Goal: Answer question/provide support

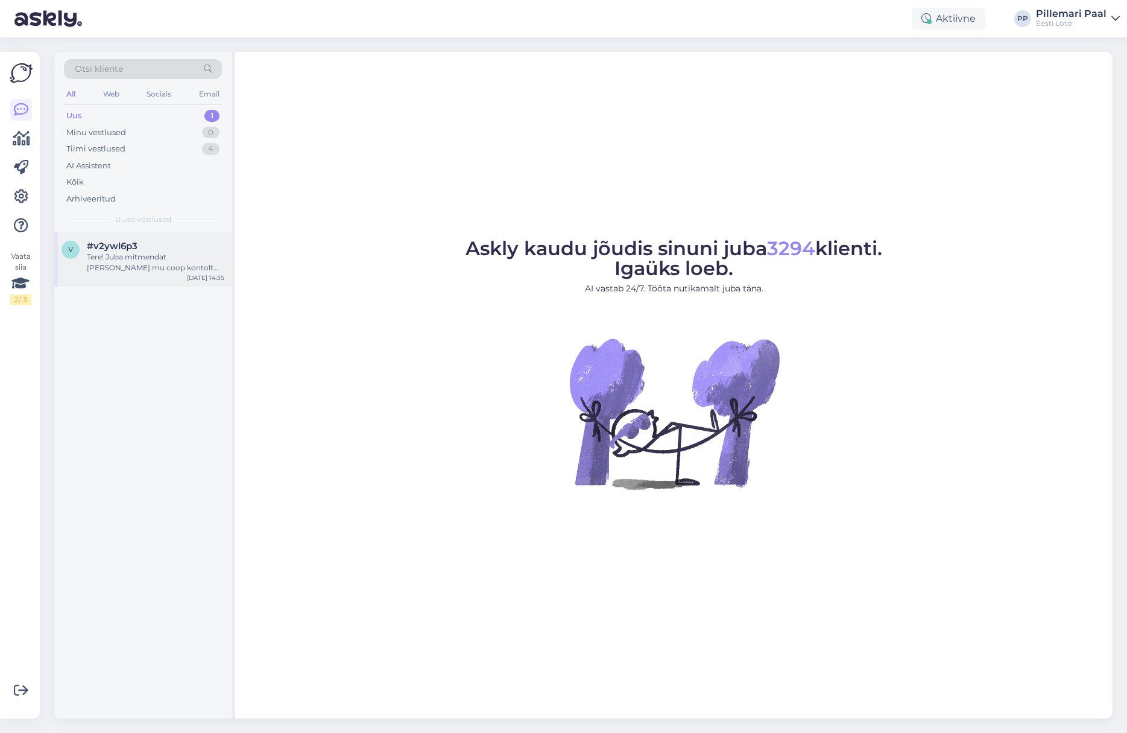
click at [159, 262] on div "Tere! Juba mitmendat [PERSON_NAME] mu coop kontolt topelt raha. Kandsin 5 eurot…" at bounding box center [156, 263] width 138 height 22
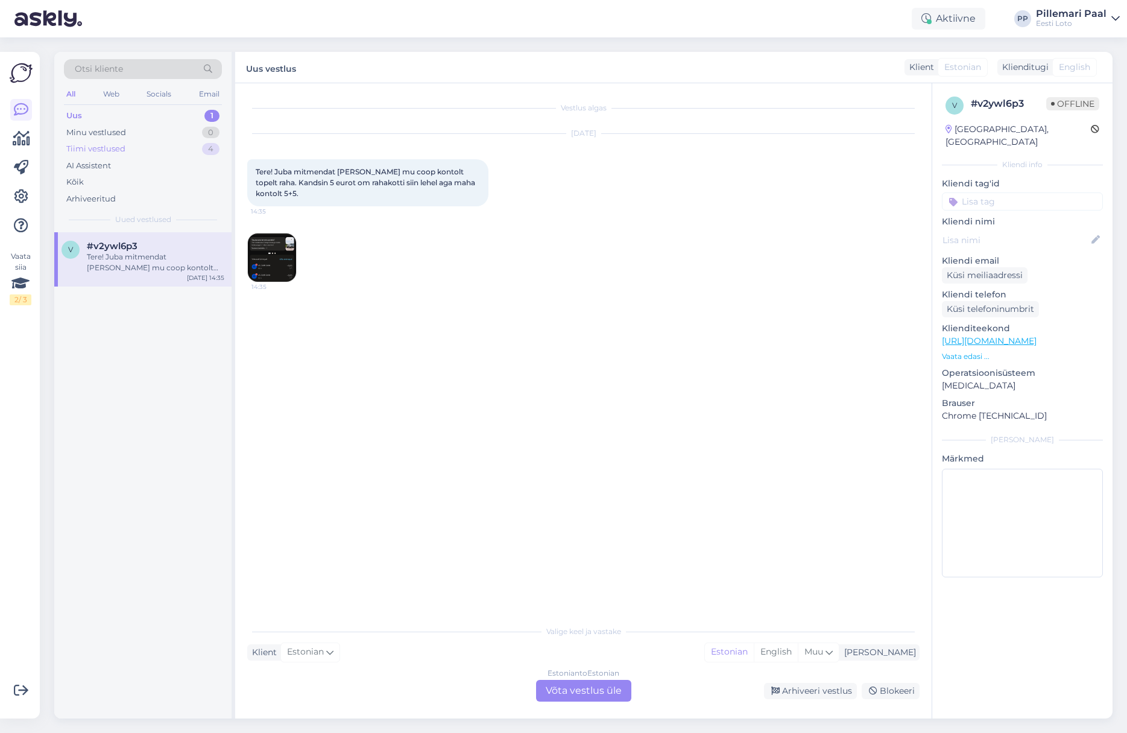
click at [94, 149] on div "Tiimi vestlused" at bounding box center [95, 149] width 59 height 12
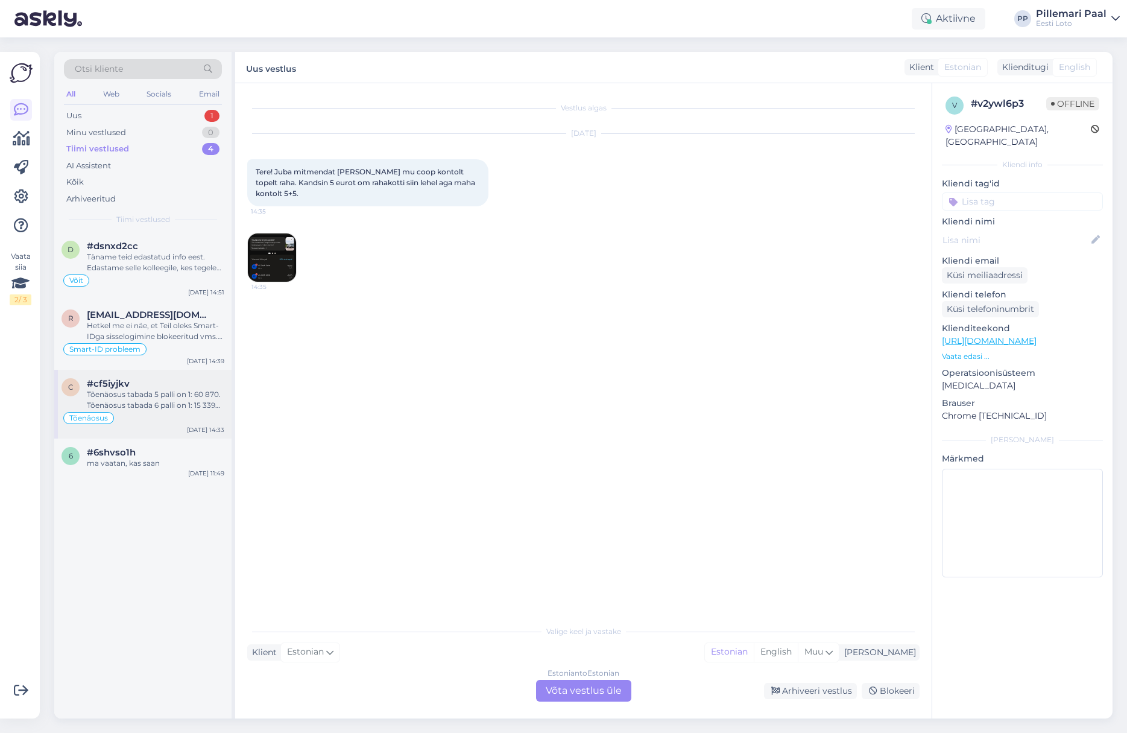
click at [154, 405] on div "Tõenäosus tabada 5 palli on 1: 60 870. Tõenäosus tabada 6 palli on 1: 15 339 39…" at bounding box center [156, 400] width 138 height 22
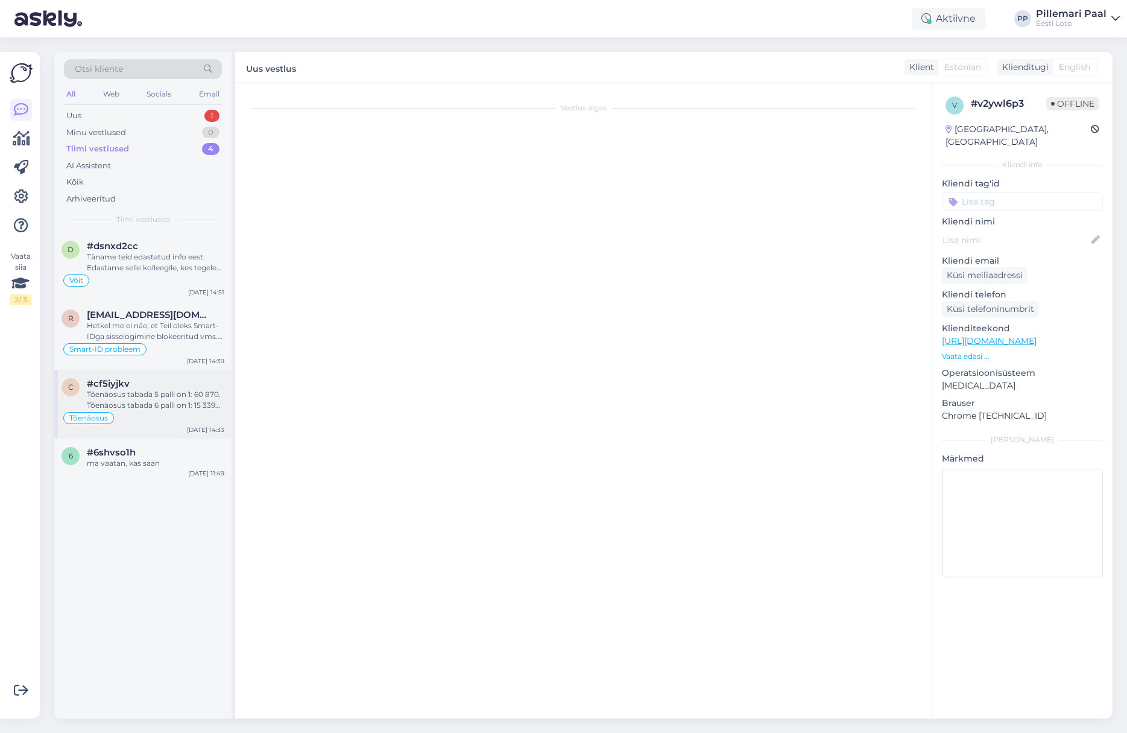
scroll to position [658, 0]
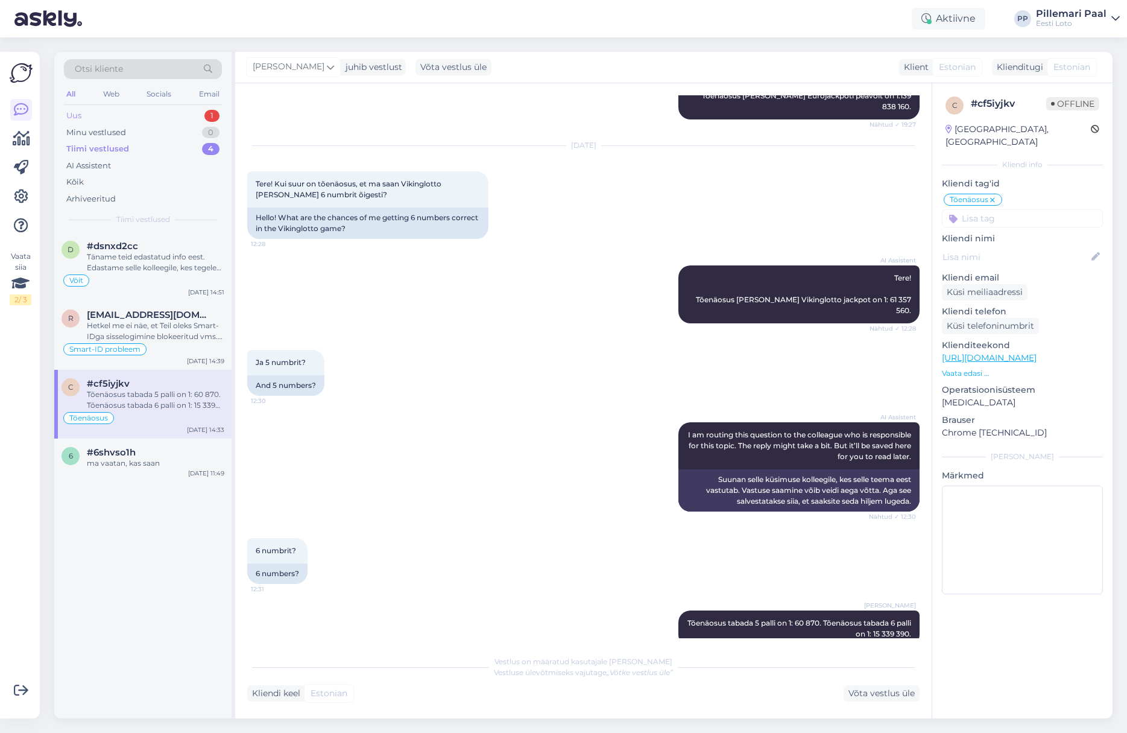
click at [94, 115] on div "Uus 1" at bounding box center [143, 115] width 158 height 17
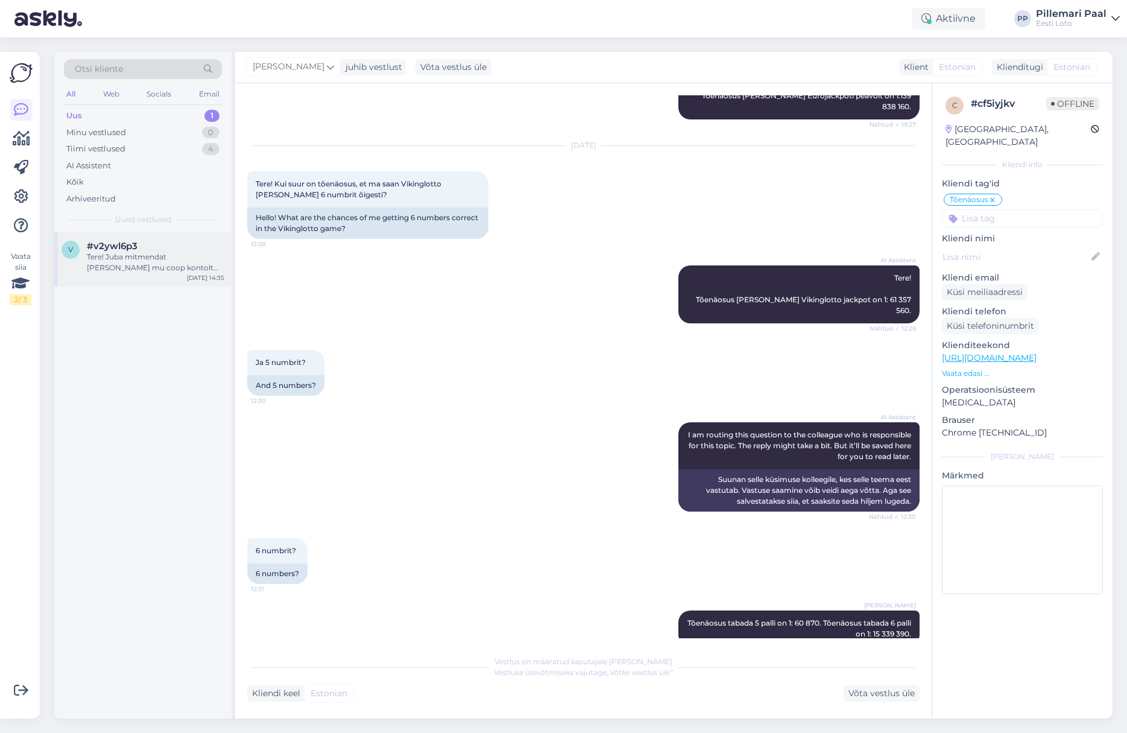
click at [143, 254] on div "Tere! Juba mitmendat korda läheb mu coop kontolt topelt raha. Kandsin 5 eurot o…" at bounding box center [156, 263] width 138 height 22
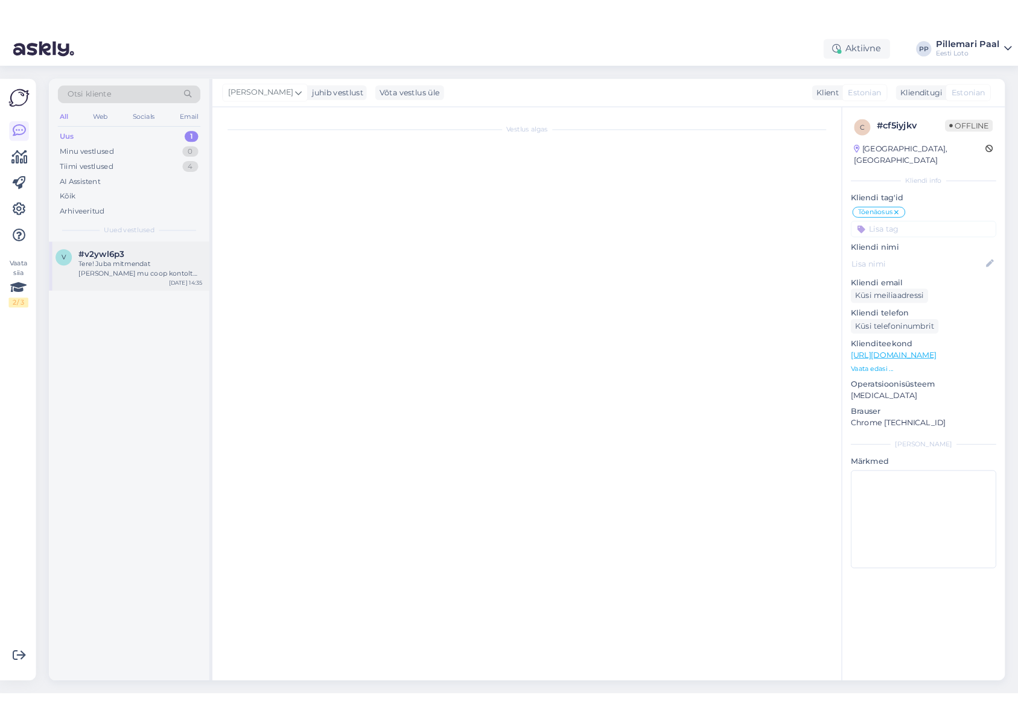
scroll to position [0, 0]
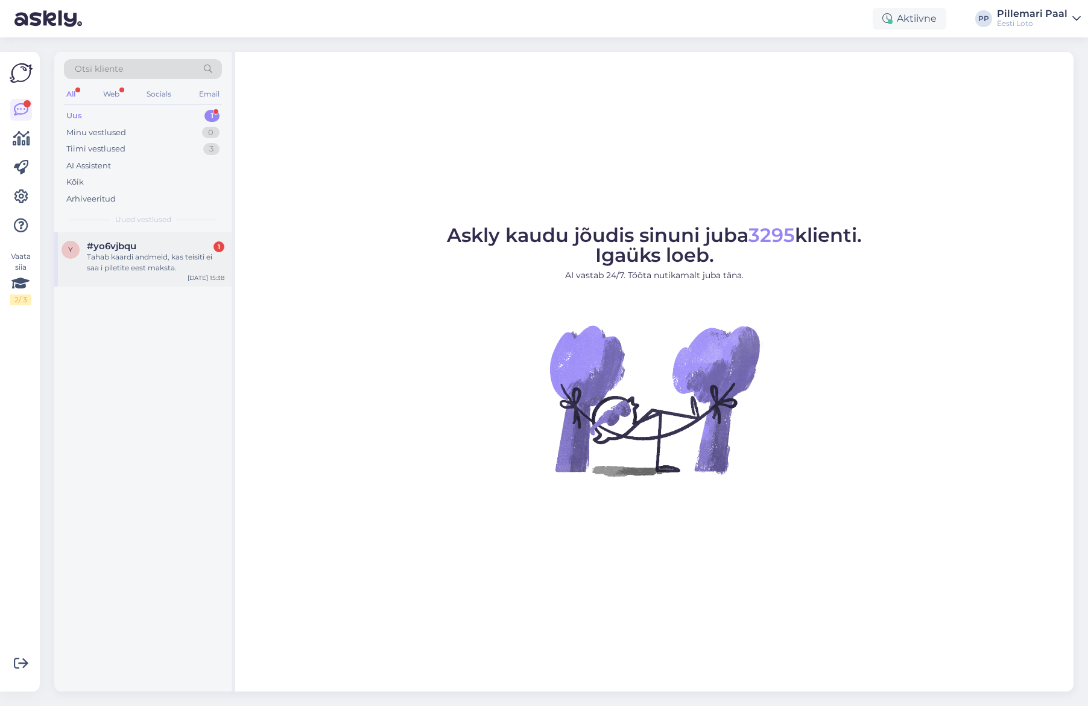
click at [159, 252] on div "Tahab kaardi andmeid, kas teisiti ei saa i piletite eest maksta." at bounding box center [156, 263] width 138 height 22
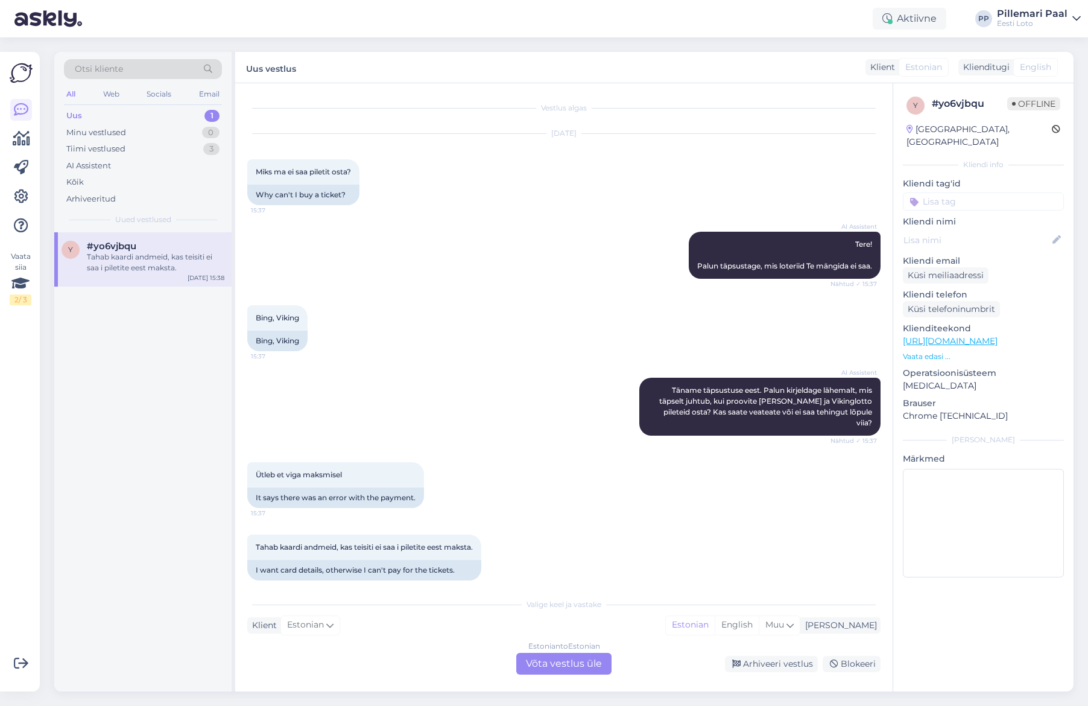
scroll to position [2, 0]
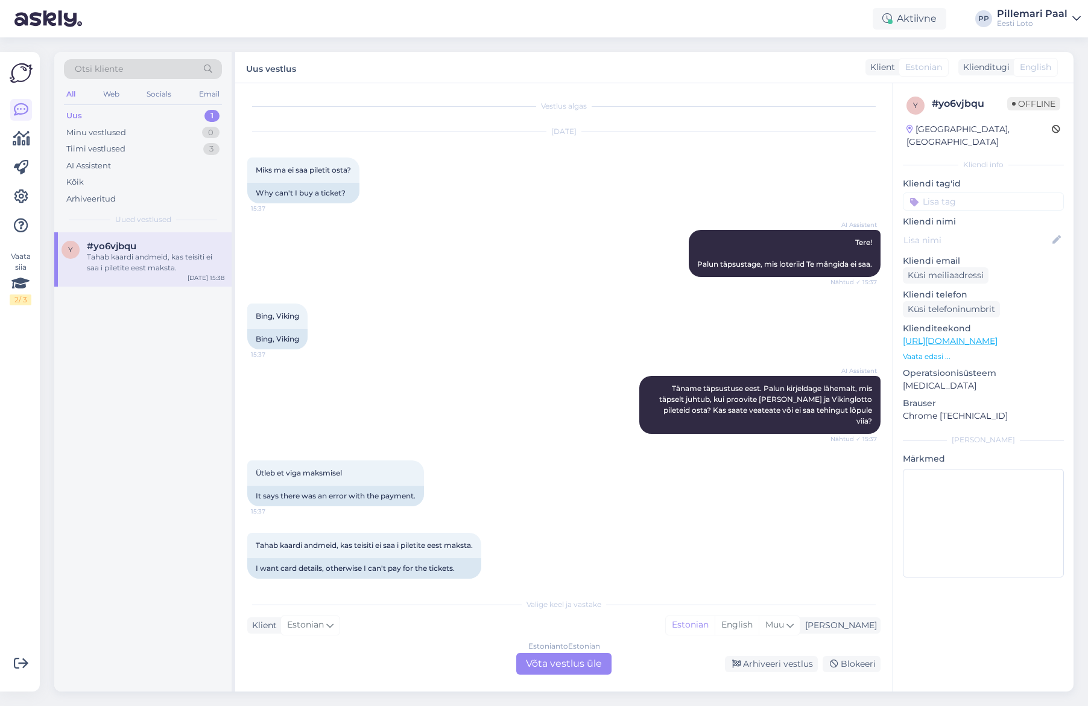
click at [543, 667] on div "Estonian to Estonian Võta vestlus üle" at bounding box center [563, 664] width 95 height 22
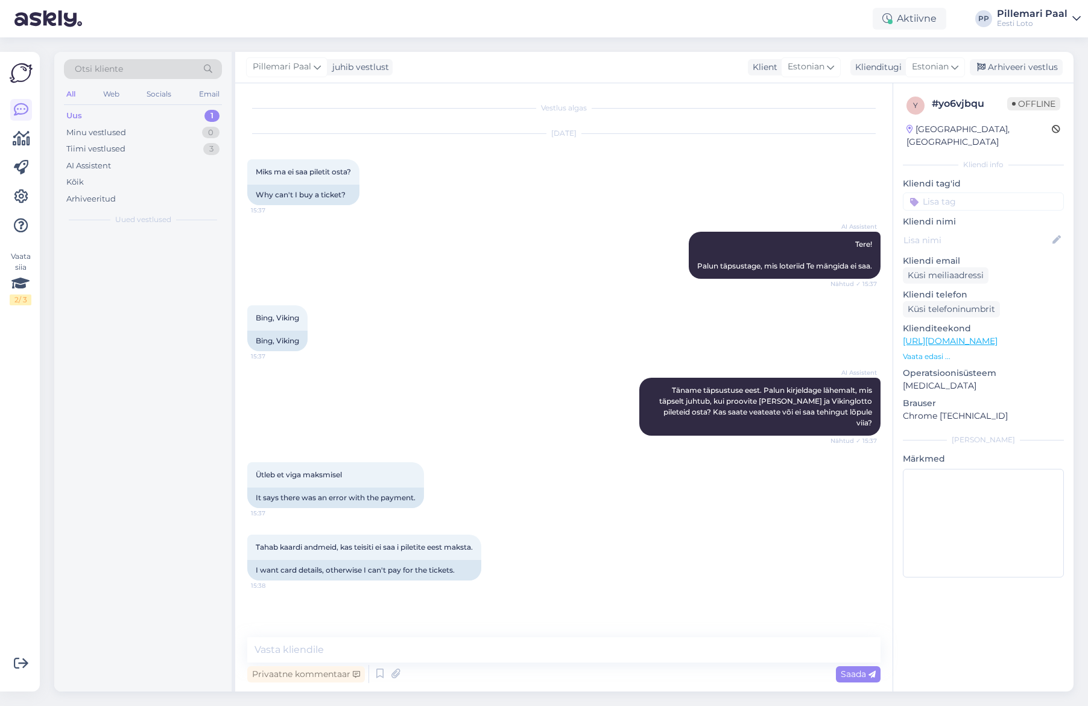
scroll to position [0, 0]
click at [499, 654] on textarea at bounding box center [563, 649] width 633 height 25
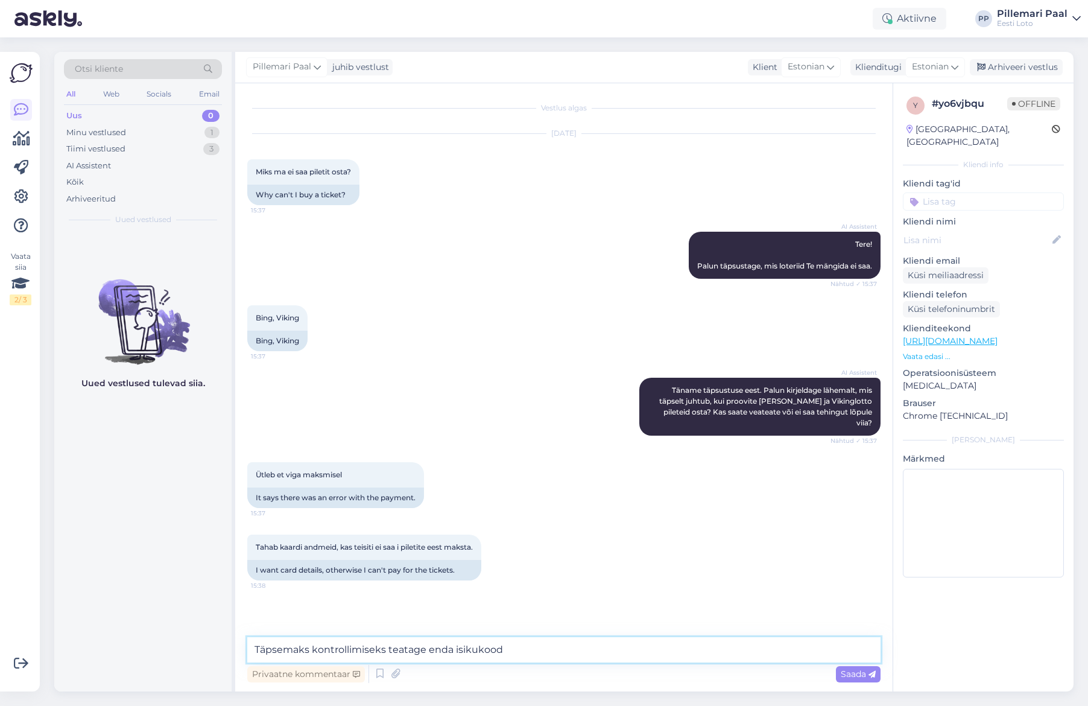
type textarea "Täpsemaks kontrollimiseks teatage enda isikukood."
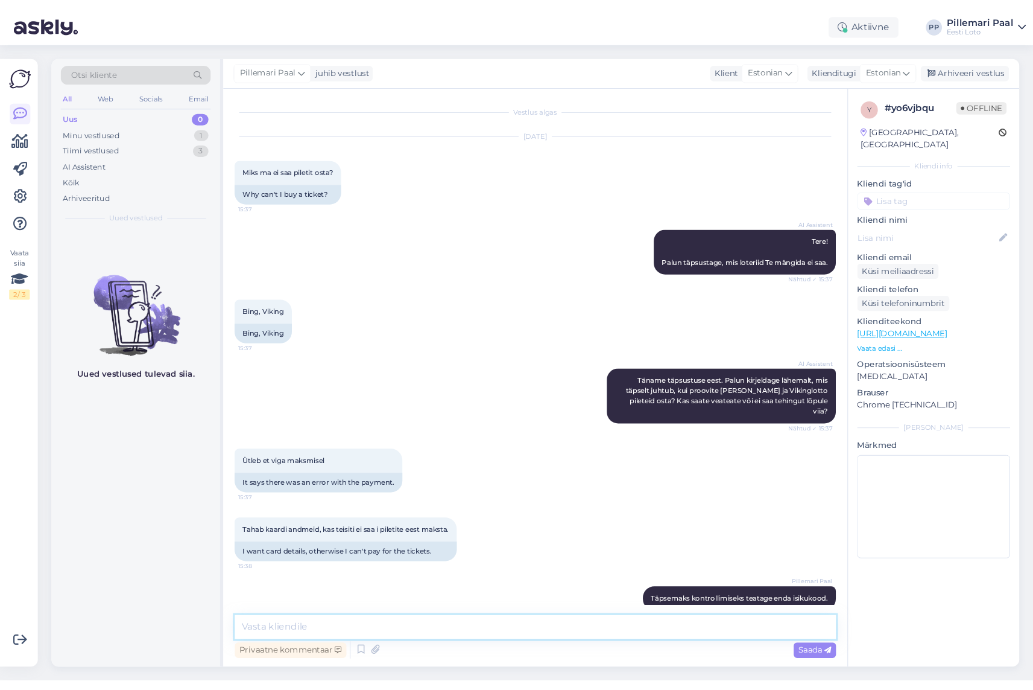
scroll to position [8, 0]
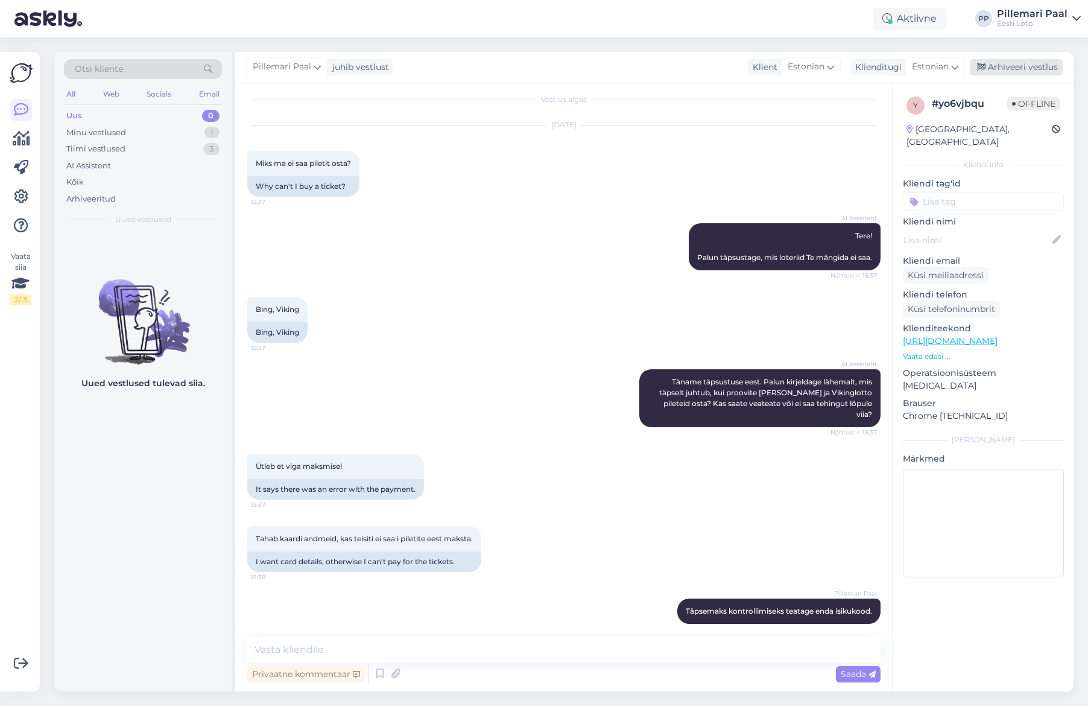
click at [997, 69] on div "Arhiveeri vestlus" at bounding box center [1016, 67] width 93 height 16
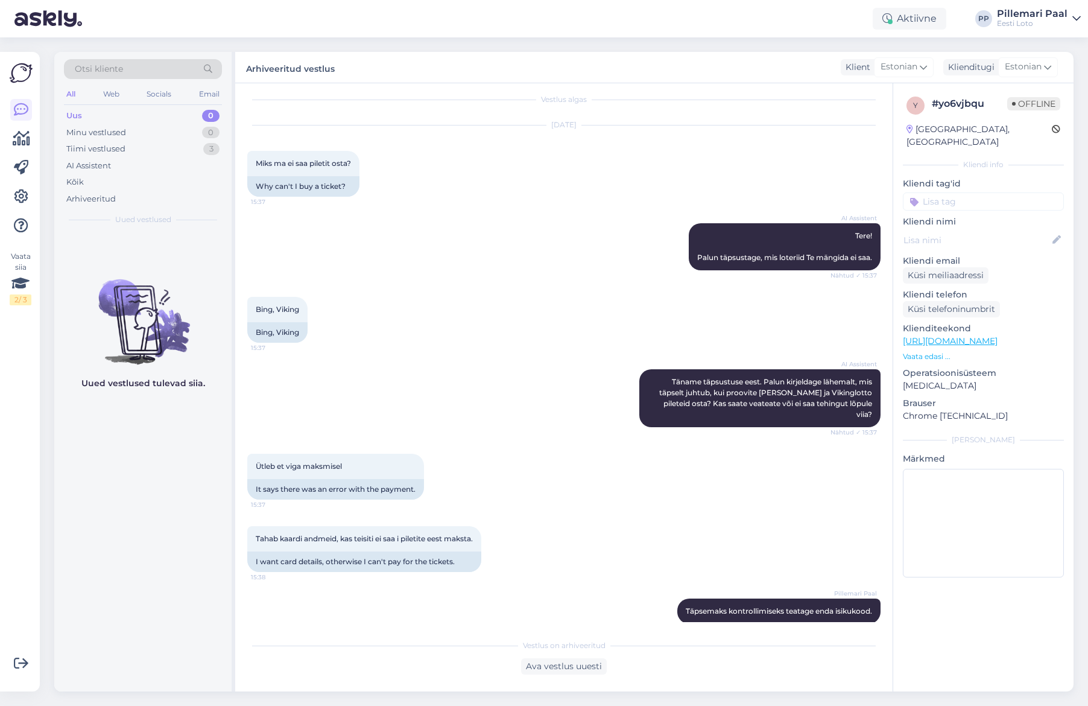
click at [100, 116] on div "Uus 0" at bounding box center [143, 115] width 158 height 17
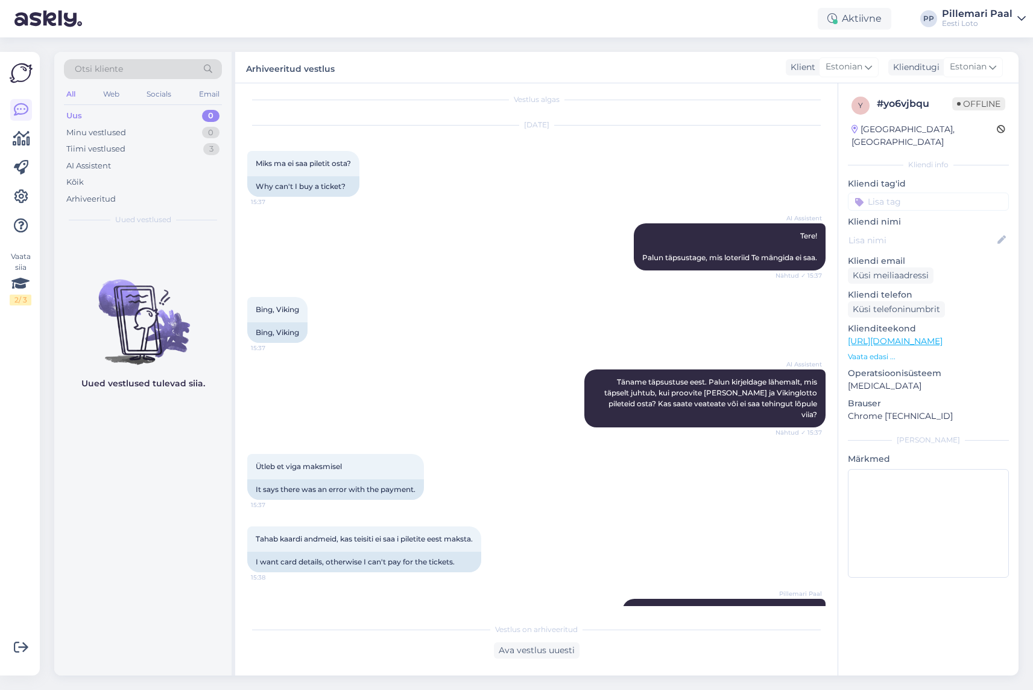
drag, startPoint x: 91, startPoint y: 109, endPoint x: 82, endPoint y: 107, distance: 9.4
click at [90, 109] on div "Uus 0" at bounding box center [143, 115] width 158 height 17
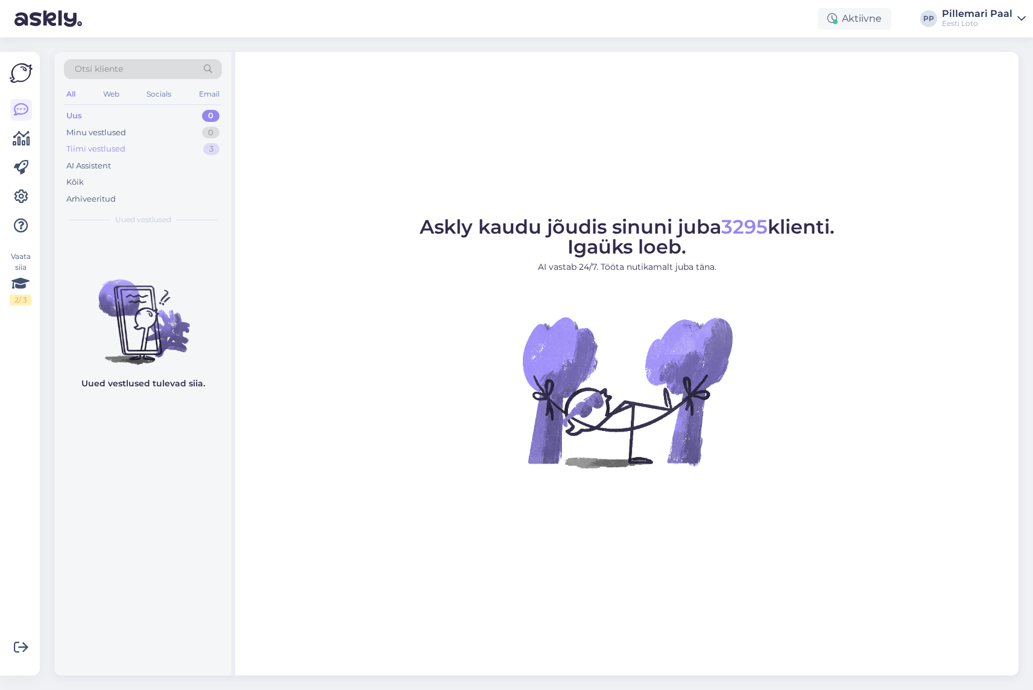
click at [100, 148] on div "Tiimi vestlused" at bounding box center [95, 149] width 59 height 12
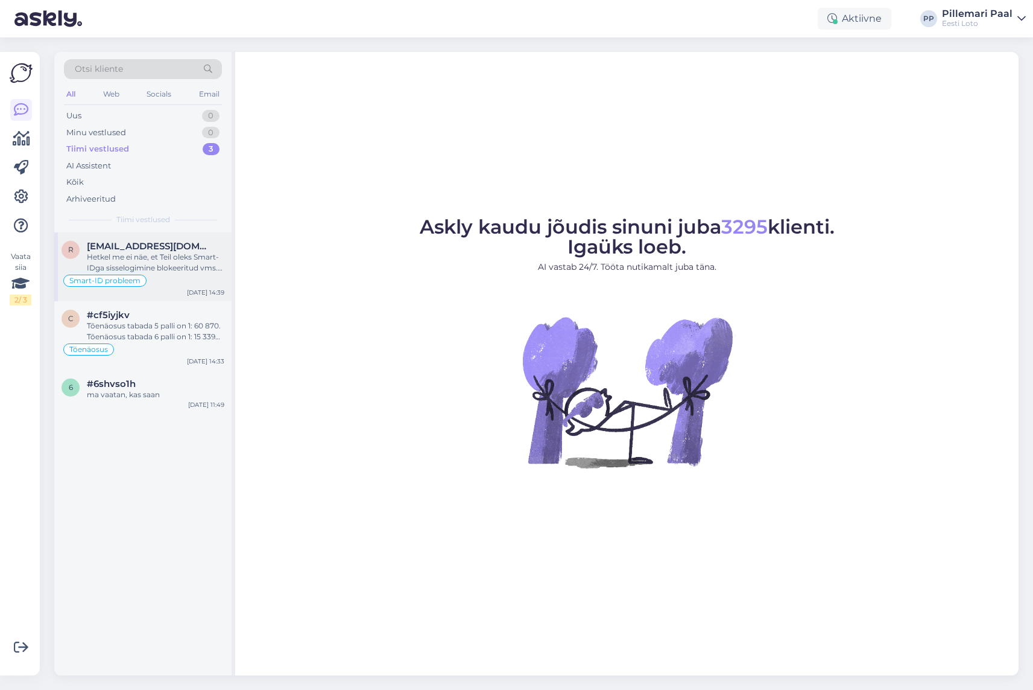
click at [153, 260] on div "Hetkel me ei näe, et Teil oleks Smart-IDga sisselogimine blokeeritud vms. Näeme…" at bounding box center [156, 263] width 138 height 22
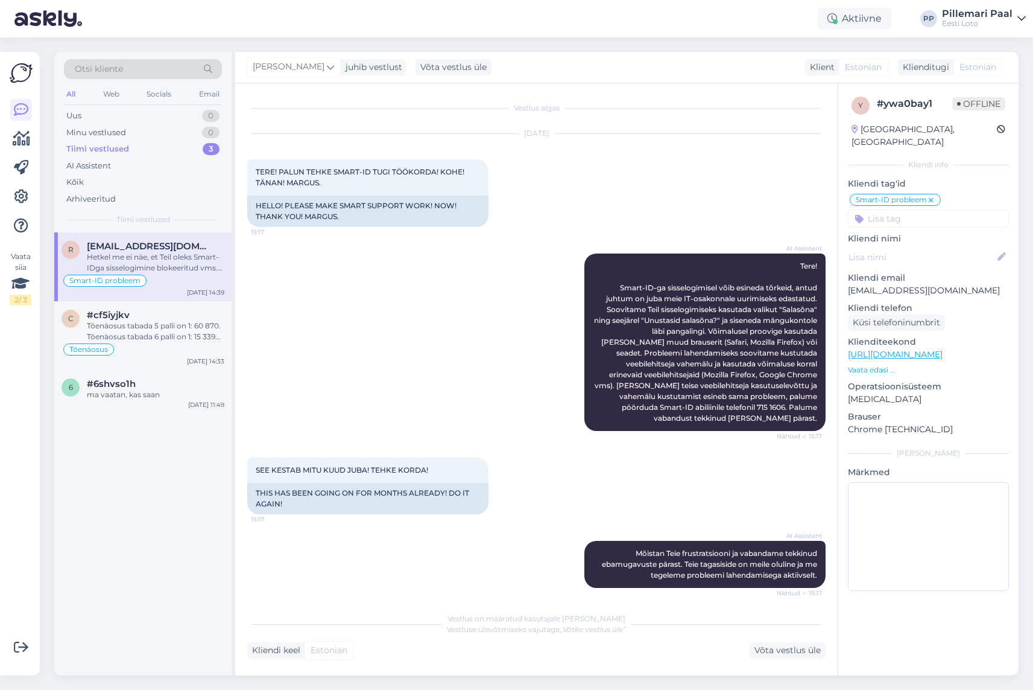
scroll to position [503, 0]
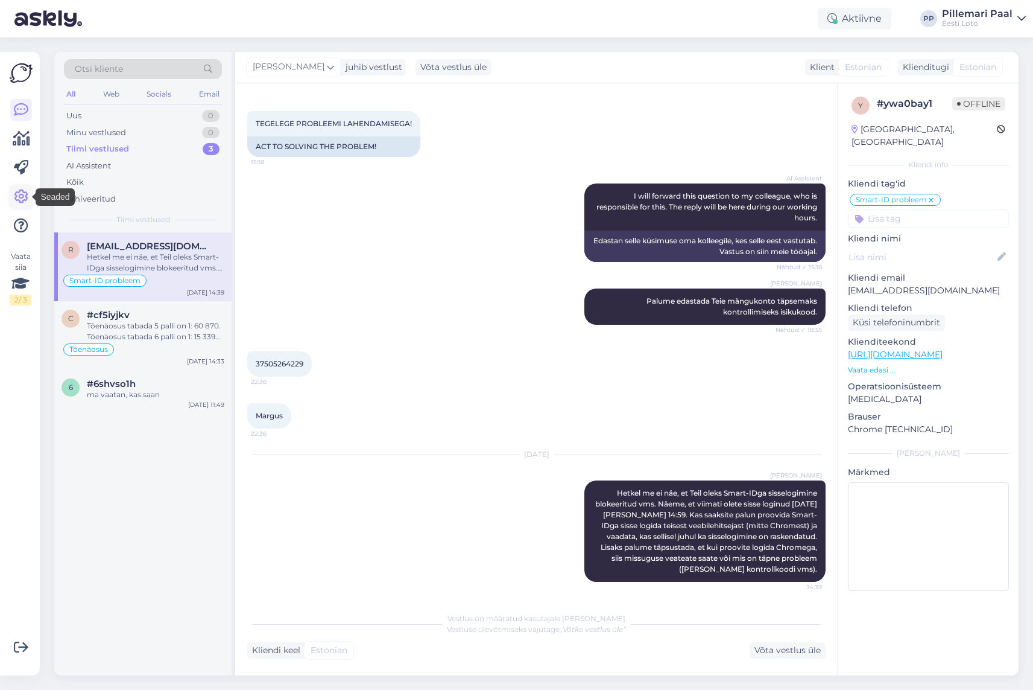
click at [17, 191] on icon at bounding box center [21, 196] width 14 height 14
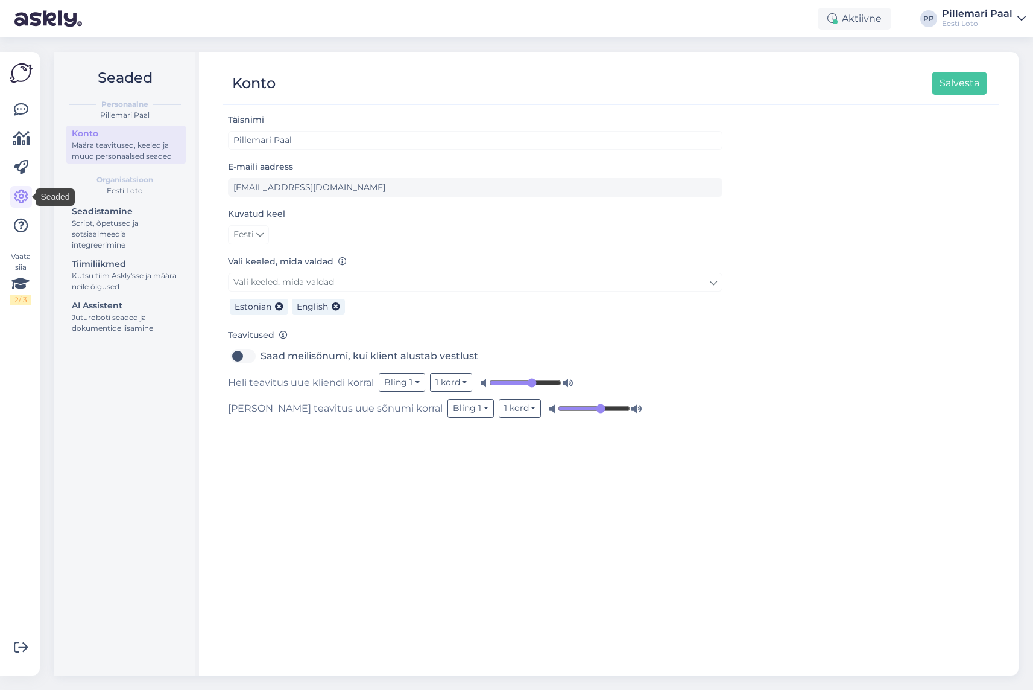
click at [100, 307] on div "AI Assistent" at bounding box center [126, 305] width 109 height 13
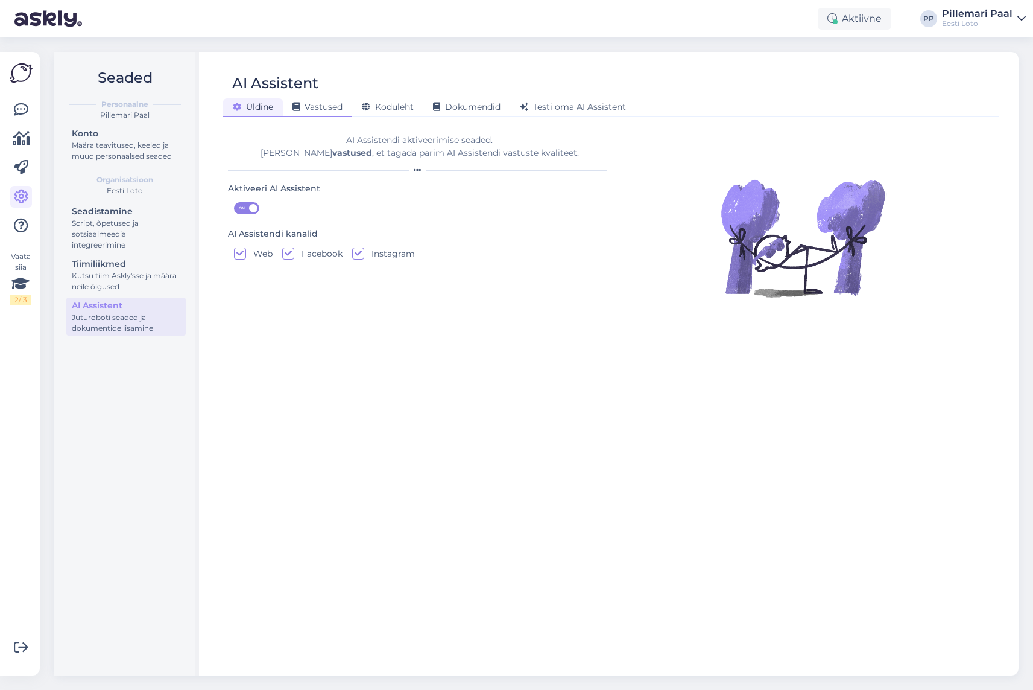
click at [301, 106] on span "Vastused" at bounding box center [318, 106] width 50 height 11
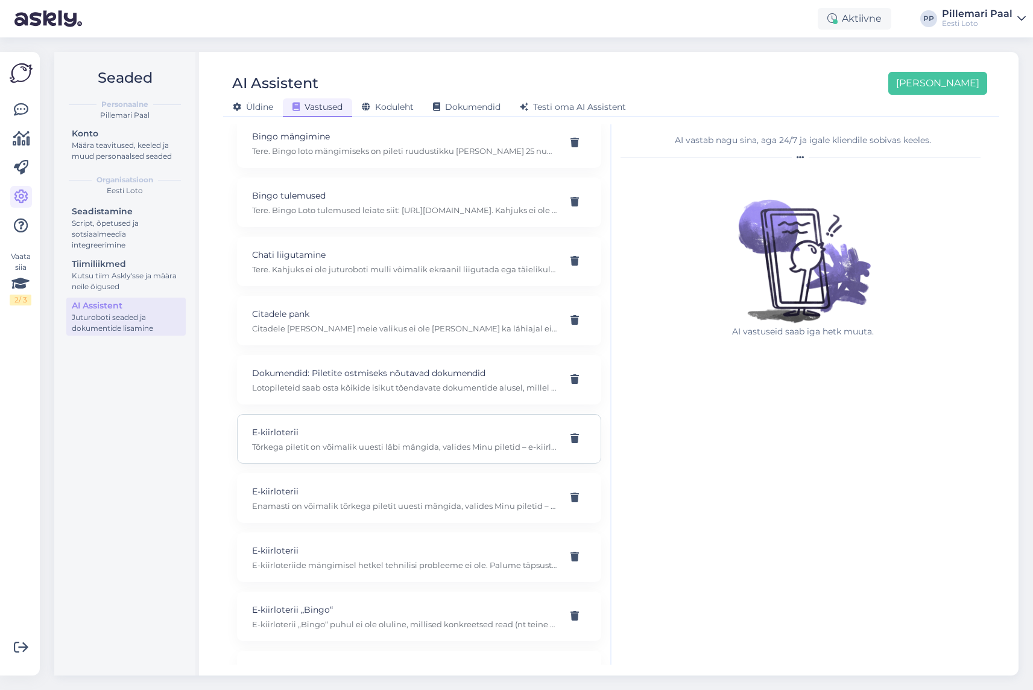
scroll to position [674, 0]
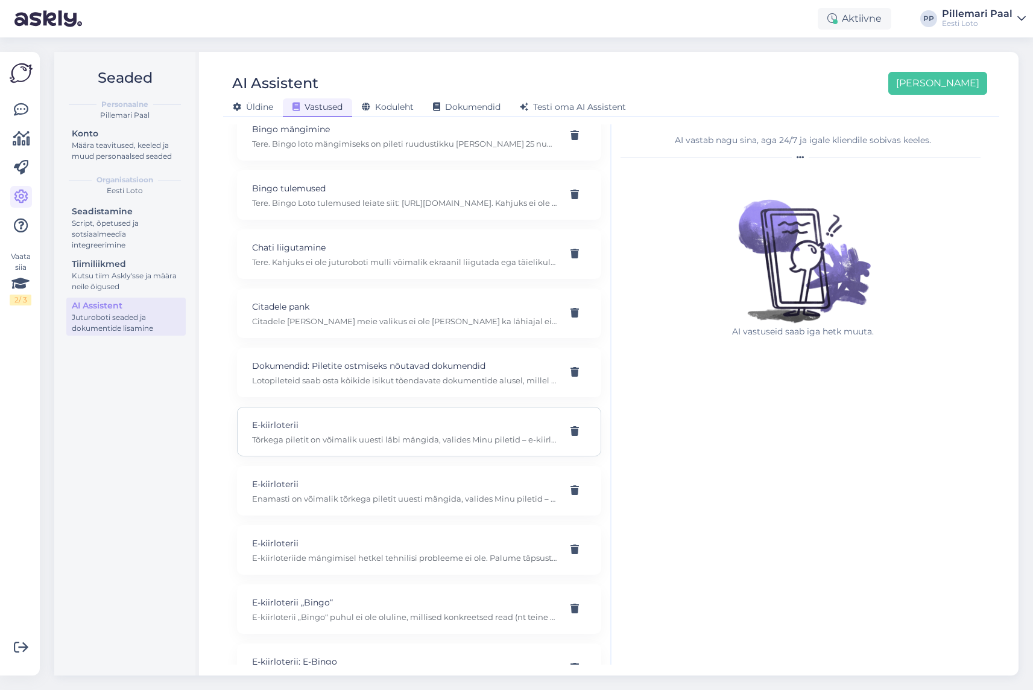
click at [299, 419] on div "E-kiirloterii Tõrkega piletit on võimalik uuesti läbi mängida, valides Minu pil…" at bounding box center [404, 431] width 305 height 27
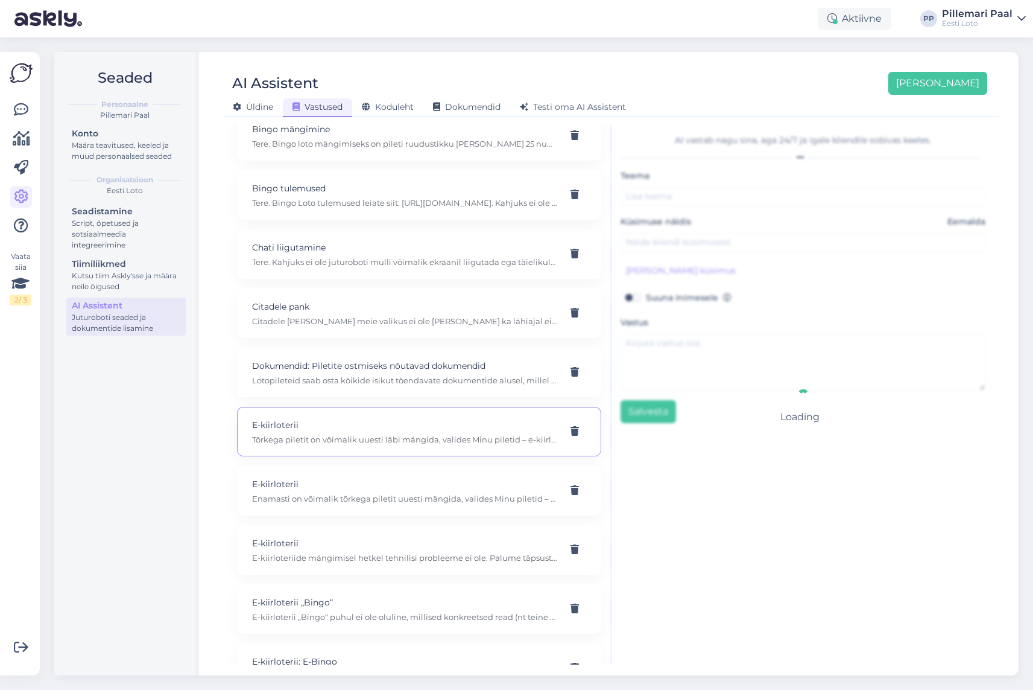
type input "E-kiirloterii"
type input "Tere. Sürpriis mängu ei toimunud, kuid raha võeti maha. Kuvas "tehniline viga"."
type textarea "Tõrkega piletit on võimalik uuesti läbi mängida, valides Minu piletid – e-kiirl…"
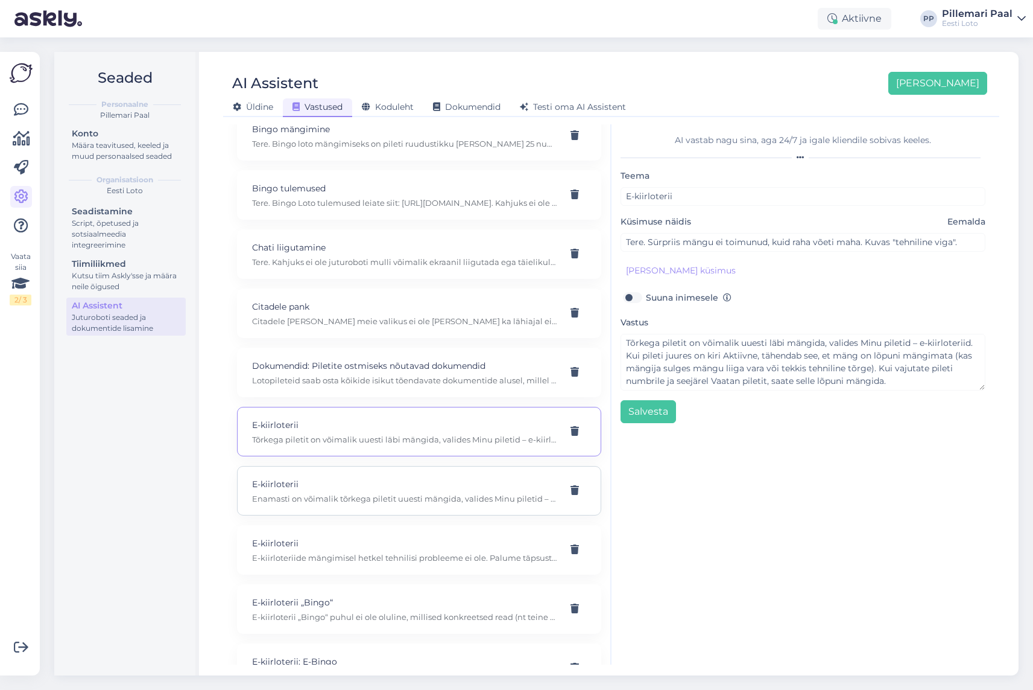
click at [302, 493] on p "Enamasti on võimalik tõrkega piletit uuesti mängida, valides Minu piletid – e-k…" at bounding box center [404, 498] width 305 height 11
type input "Hakkasin mängima kiirloteriid, raha läks kontolt maha ja ja siis tuli ette tehn…"
type textarea "Enamasti on võimalik tõrkega piletit uuesti mängida, valides Minu piletid – e-k…"
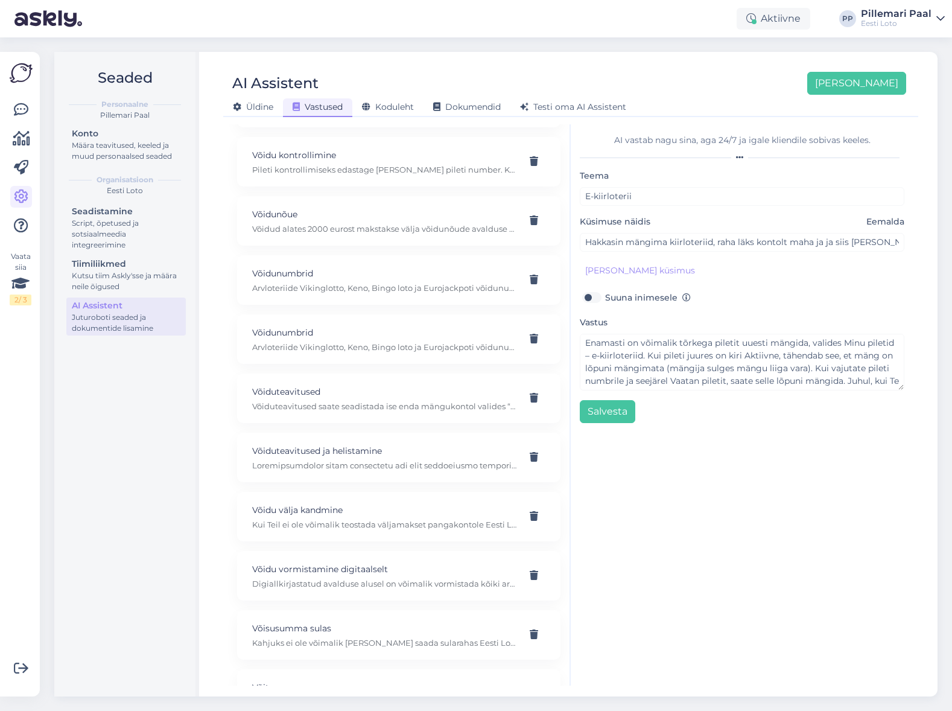
scroll to position [8955, 0]
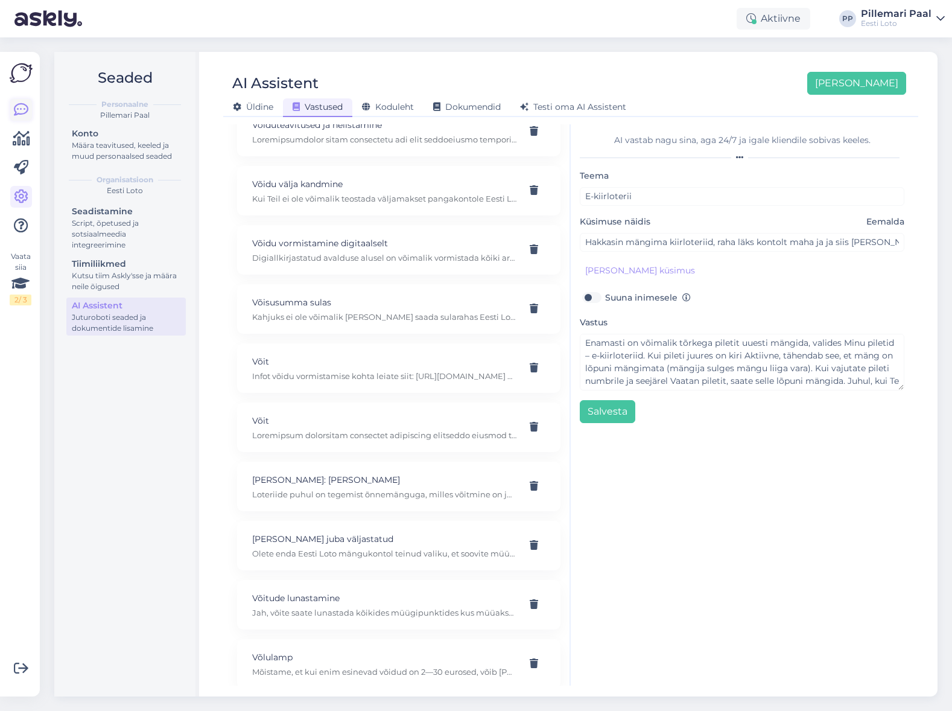
click at [23, 100] on link at bounding box center [21, 110] width 22 height 22
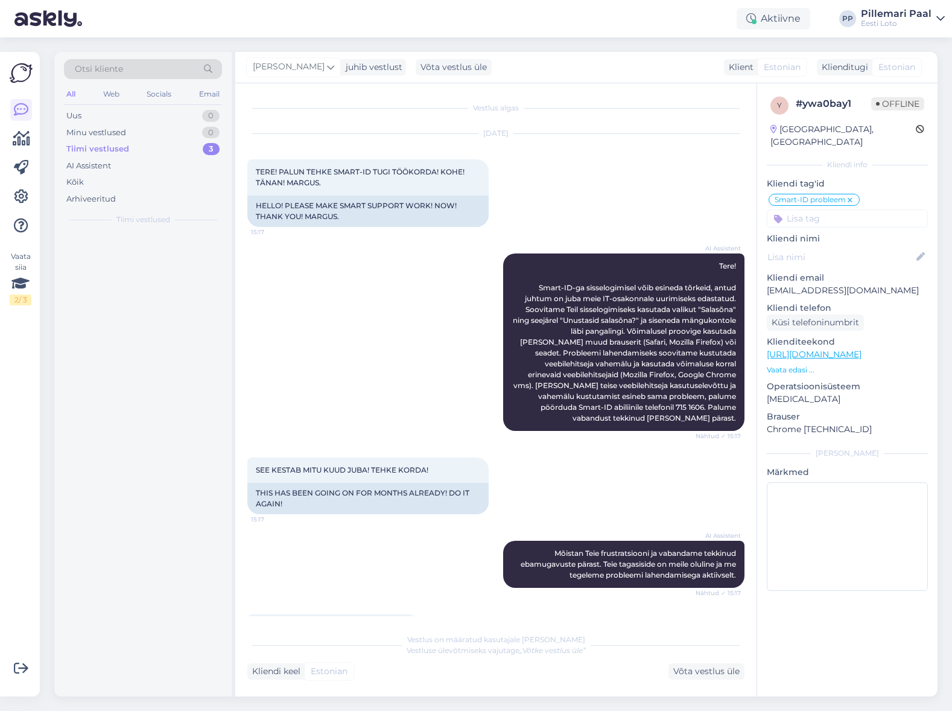
scroll to position [482, 0]
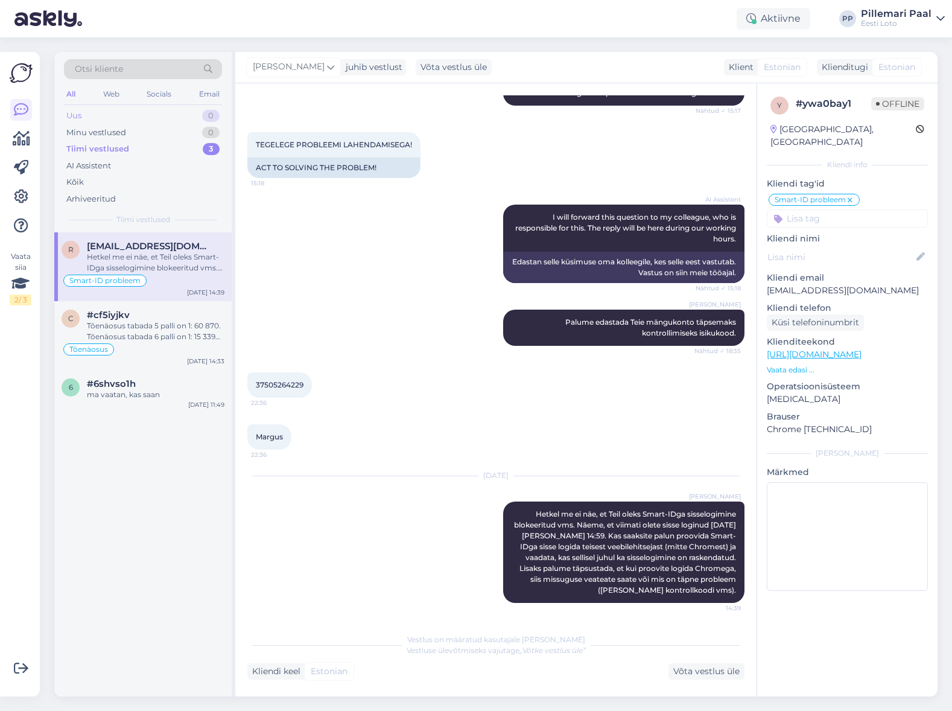
click at [92, 111] on div "Uus 0" at bounding box center [143, 115] width 158 height 17
